Goal: Find specific page/section: Find specific page/section

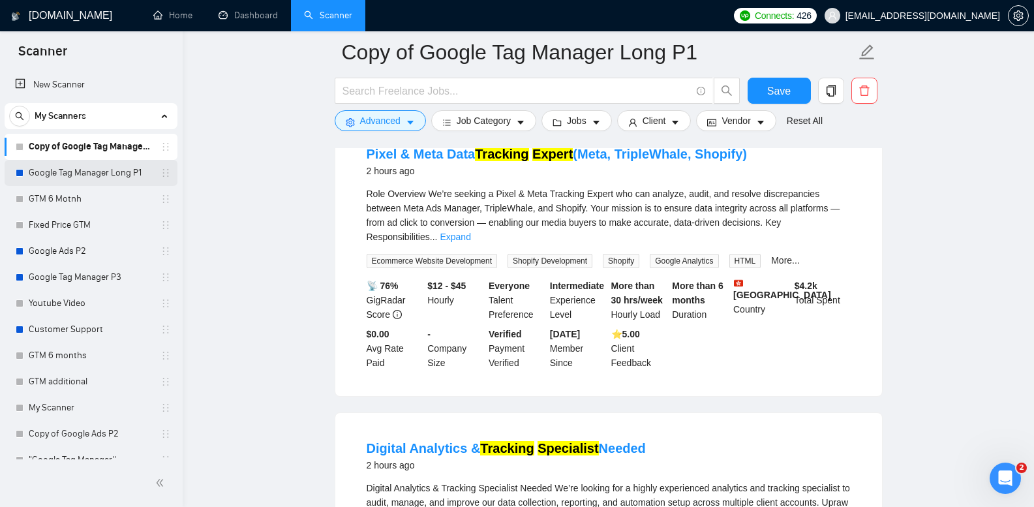
scroll to position [130, 0]
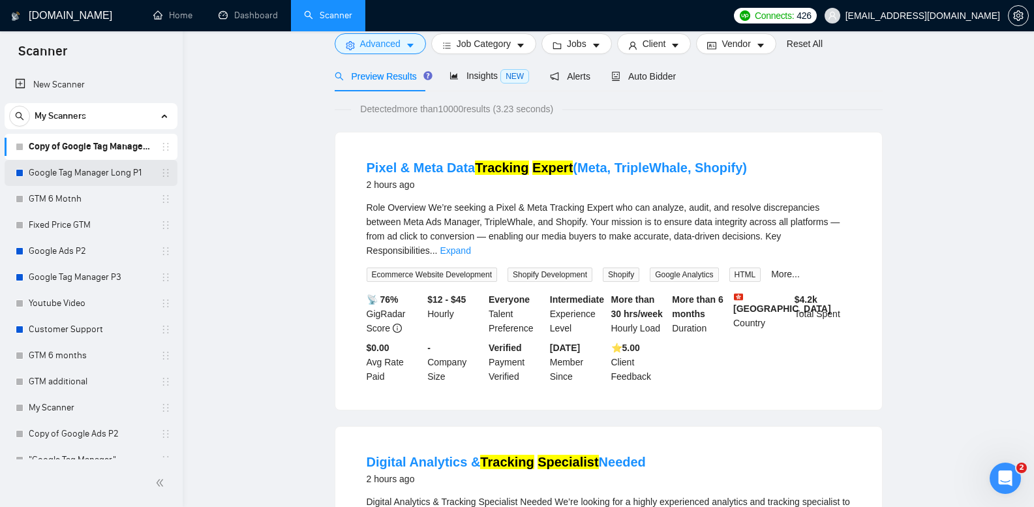
click at [126, 179] on link "Google Tag Manager Long P1" at bounding box center [91, 173] width 124 height 26
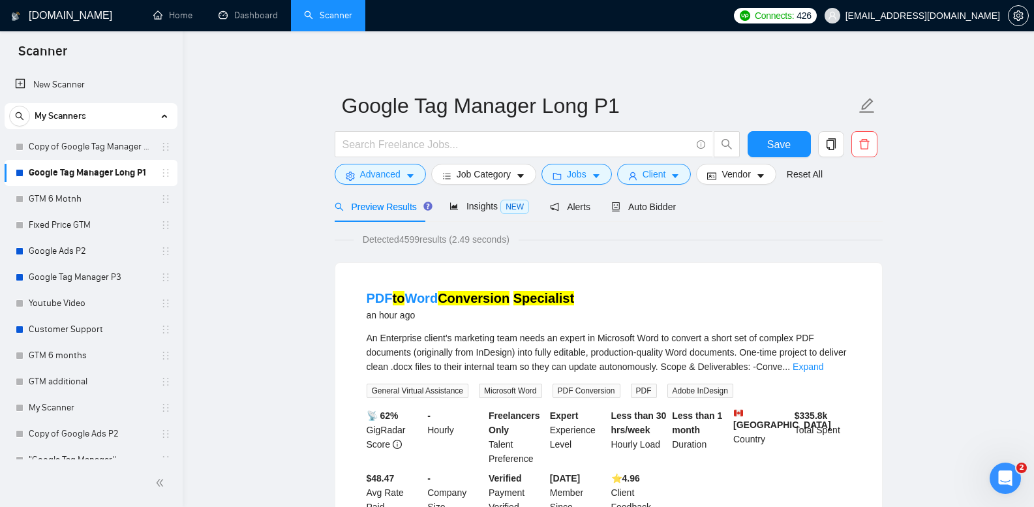
click at [98, 135] on link "Copy of Google Tag Manager Long P1" at bounding box center [91, 147] width 124 height 26
